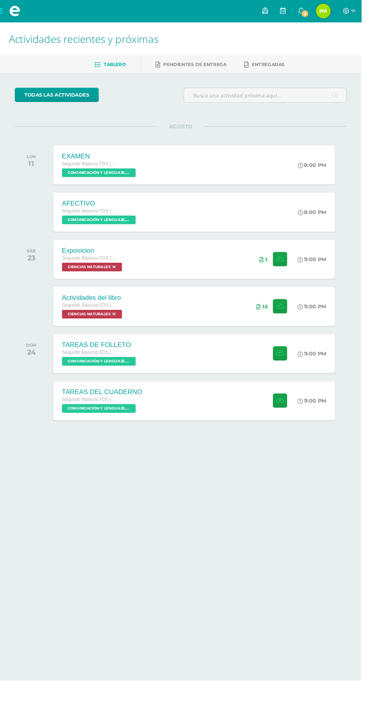
click at [318, 10] on icon at bounding box center [315, 11] width 6 height 7
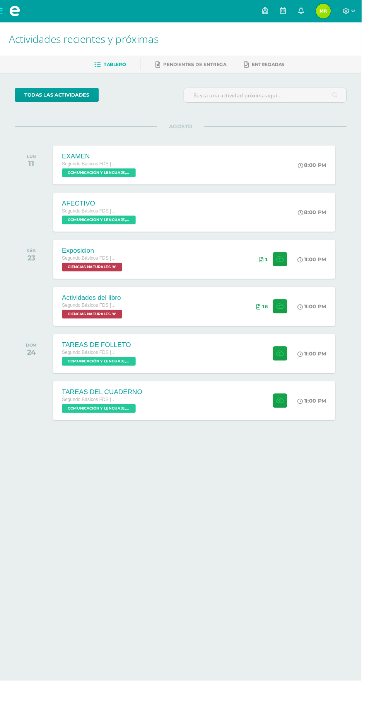
click at [241, 490] on html "Mis cursos Archivos Cerrar panel CIENCIAS NATURALES Segundo Básicos FDS [DATE] …" at bounding box center [189, 245] width 379 height 490
click at [325, 15] on link "0" at bounding box center [315, 11] width 19 height 23
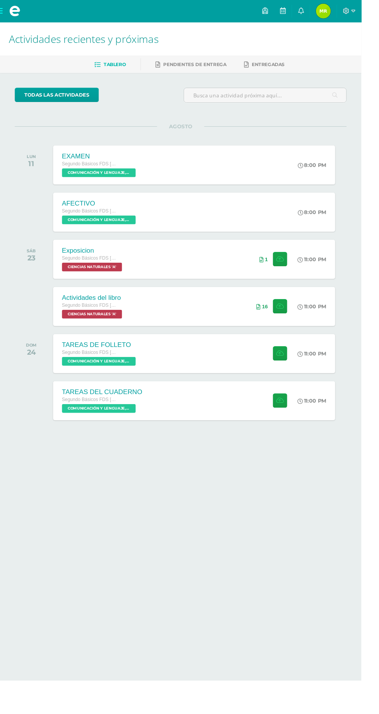
click at [375, 312] on div "todas las Actividades No tienes actividades Échale un vistazo a los demás perío…" at bounding box center [189, 283] width 379 height 413
click at [318, 12] on icon at bounding box center [315, 11] width 6 height 7
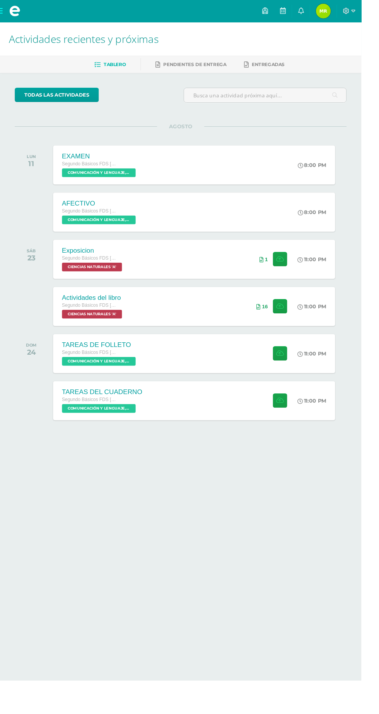
click at [318, 12] on icon at bounding box center [315, 11] width 6 height 7
click at [318, 11] on icon at bounding box center [315, 11] width 6 height 7
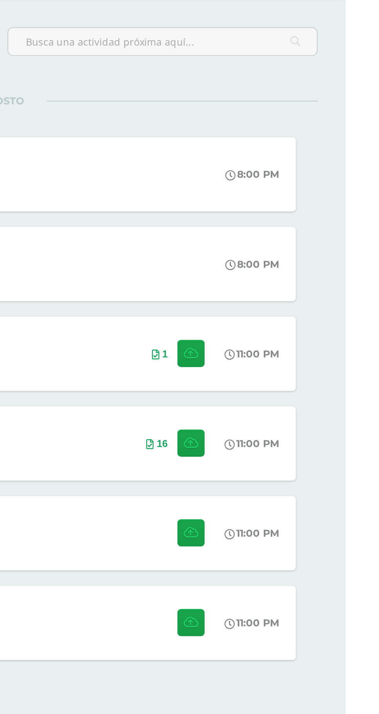
click at [372, 348] on div "todas las Actividades No tienes actividades Échale un vistazo a los demás perío…" at bounding box center [189, 283] width 379 height 413
